Goal: Navigation & Orientation: Go to known website

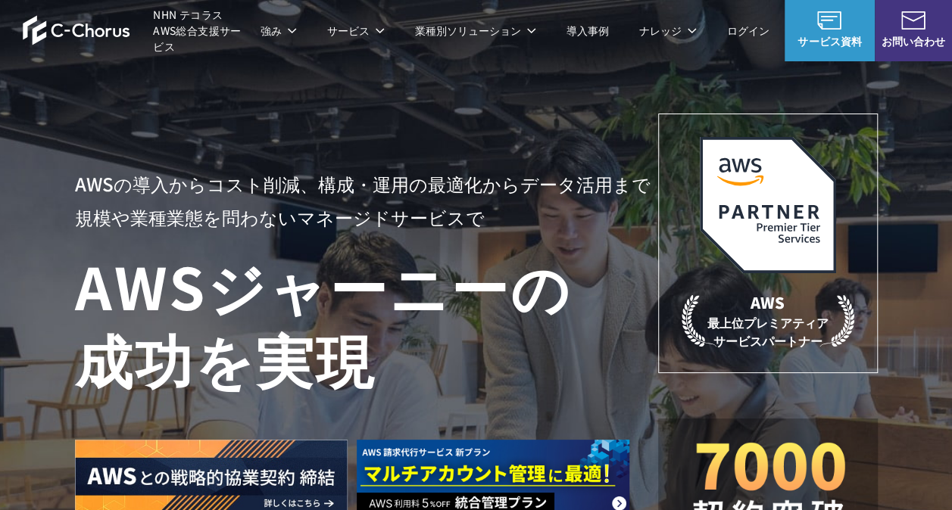
click at [84, 29] on img at bounding box center [77, 30] width 108 height 30
